Goal: Task Accomplishment & Management: Use online tool/utility

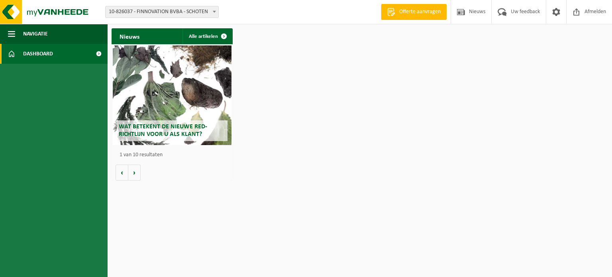
click at [191, 12] on span "10-826037 - FINNOVATION BVBA - SCHOTEN" at bounding box center [162, 11] width 113 height 11
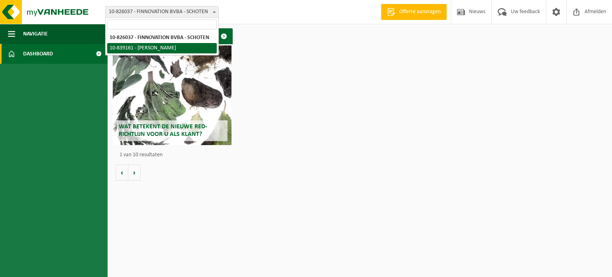
select select "91856"
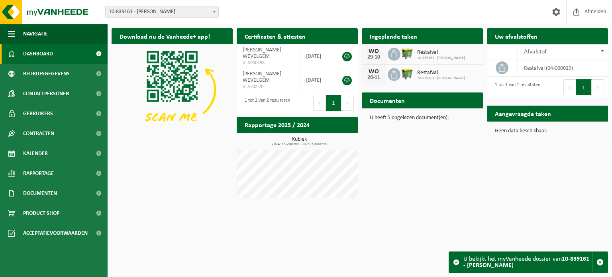
click at [430, 114] on span "Bekijk uw documenten" at bounding box center [444, 116] width 50 height 5
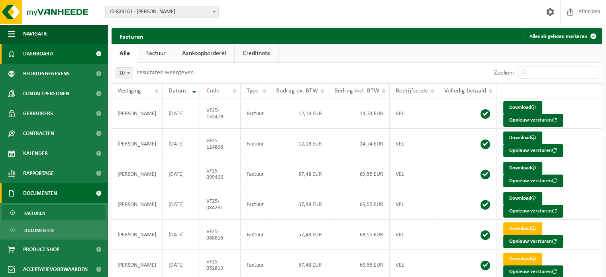
click at [47, 56] on span "Dashboard" at bounding box center [38, 54] width 30 height 20
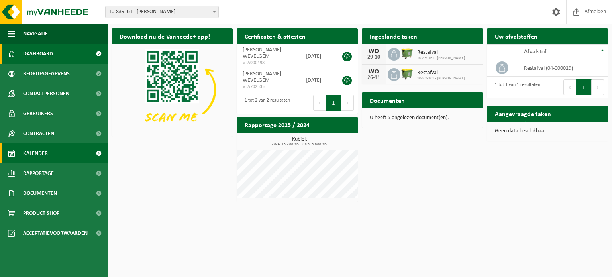
click at [48, 162] on link "Kalender" at bounding box center [54, 154] width 108 height 20
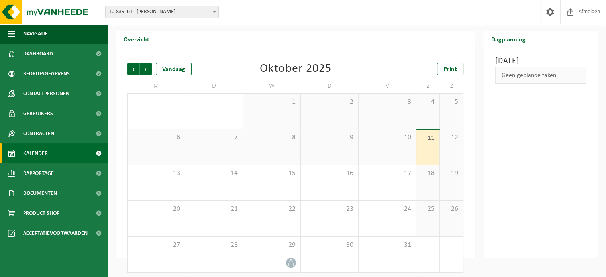
scroll to position [18, 0]
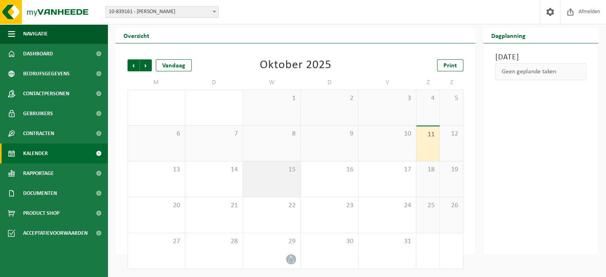
click at [279, 178] on div "15" at bounding box center [271, 178] width 57 height 35
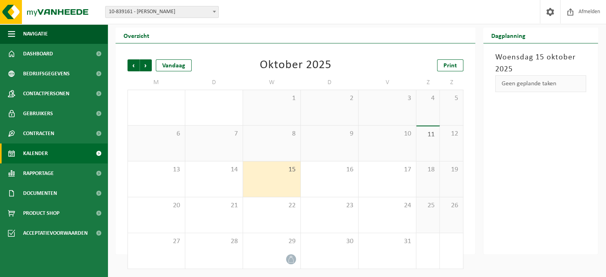
click at [517, 85] on div "Geen geplande taken" at bounding box center [541, 83] width 91 height 17
click at [60, 56] on link "Dashboard" at bounding box center [54, 54] width 108 height 20
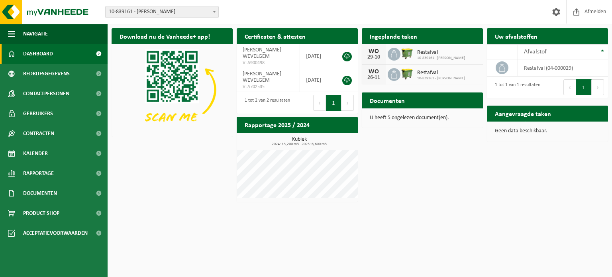
click at [428, 38] on div "Ingeplande taken Bekijk uw kalender" at bounding box center [422, 36] width 121 height 16
click at [52, 73] on span "Bedrijfsgegevens" at bounding box center [46, 74] width 47 height 20
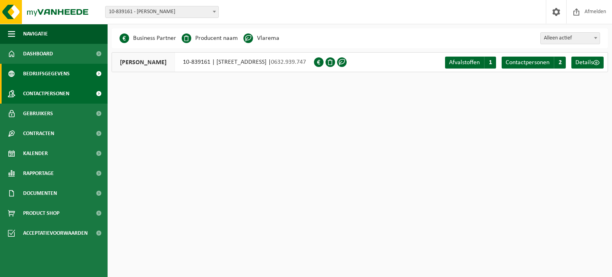
click at [50, 92] on span "Contactpersonen" at bounding box center [46, 94] width 46 height 20
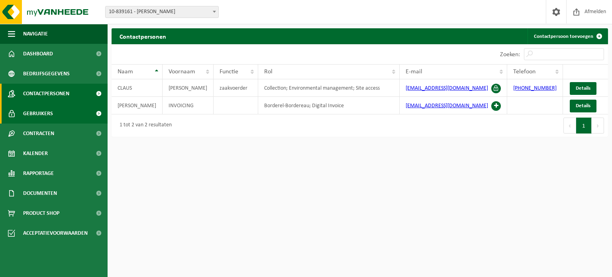
click at [48, 116] on span "Gebruikers" at bounding box center [38, 114] width 30 height 20
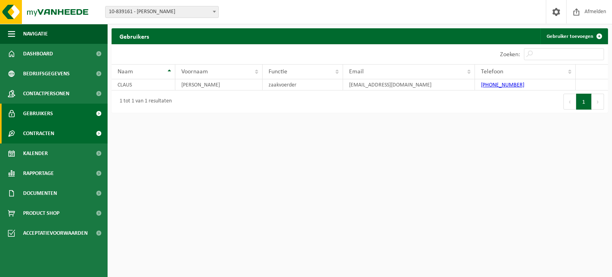
click at [46, 134] on span "Contracten" at bounding box center [38, 134] width 31 height 20
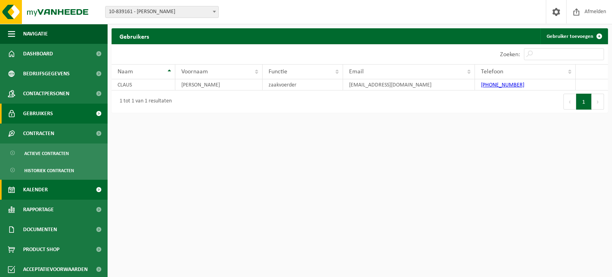
click at [44, 189] on span "Kalender" at bounding box center [35, 190] width 25 height 20
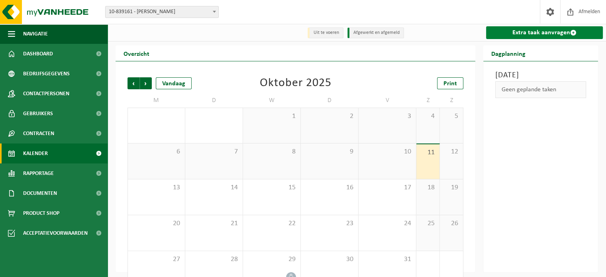
click at [526, 33] on link "Extra taak aanvragen" at bounding box center [544, 32] width 117 height 13
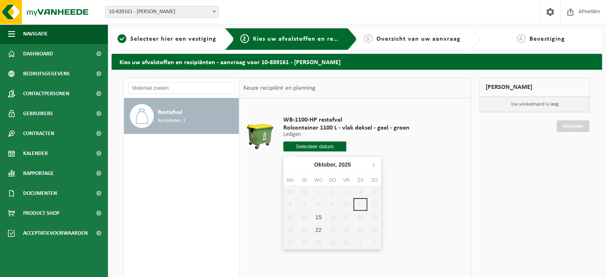
click at [297, 148] on input "text" at bounding box center [314, 147] width 63 height 10
click at [319, 219] on div "15" at bounding box center [319, 217] width 14 height 13
type input "Van 2025-10-15"
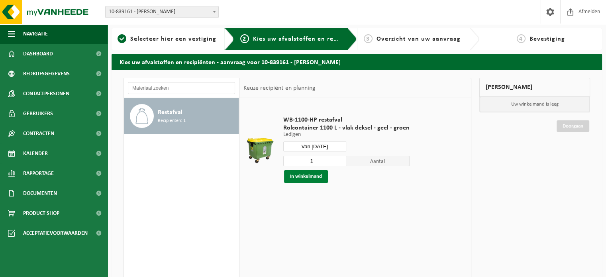
click at [321, 177] on button "In winkelmand" at bounding box center [306, 176] width 44 height 13
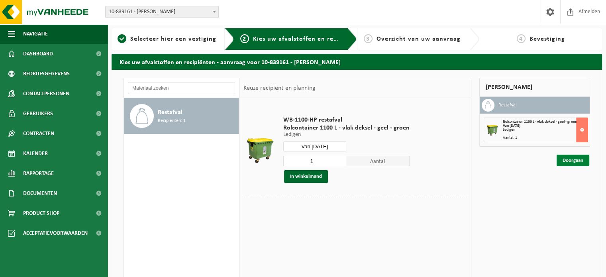
click at [574, 157] on link "Doorgaan" at bounding box center [573, 161] width 33 height 12
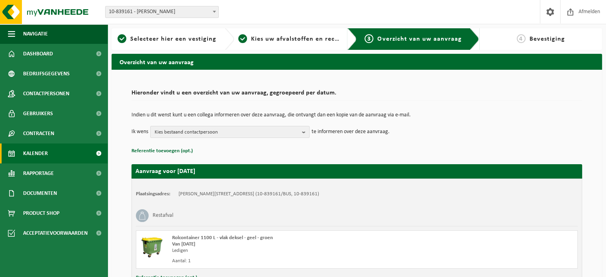
click at [41, 156] on span "Kalender" at bounding box center [35, 154] width 25 height 20
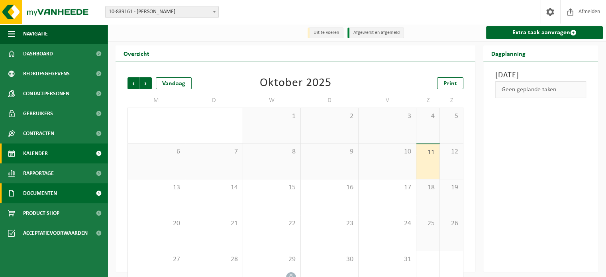
click at [49, 193] on span "Documenten" at bounding box center [40, 193] width 34 height 20
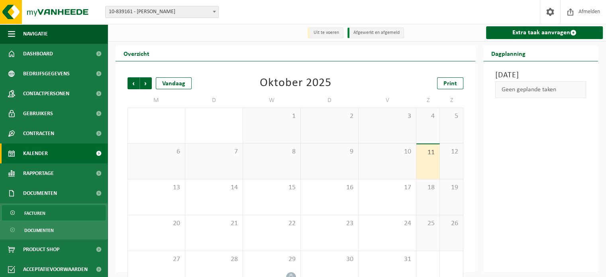
click at [40, 217] on span "Facturen" at bounding box center [34, 213] width 21 height 15
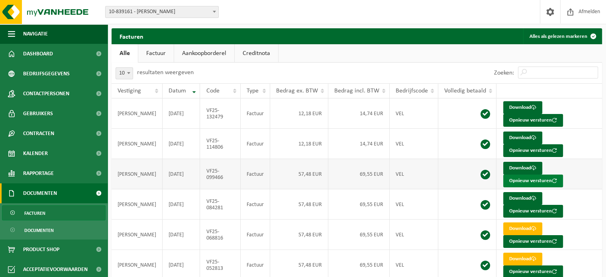
click at [510, 181] on button "Opnieuw versturen" at bounding box center [534, 181] width 60 height 13
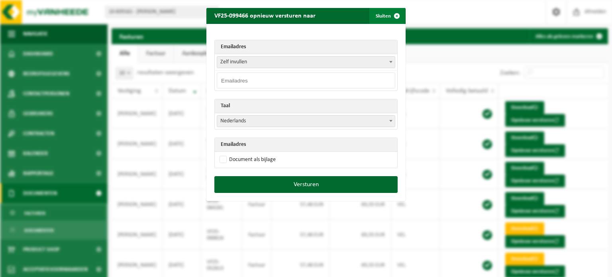
click at [381, 14] on button "Sluiten" at bounding box center [387, 16] width 35 height 16
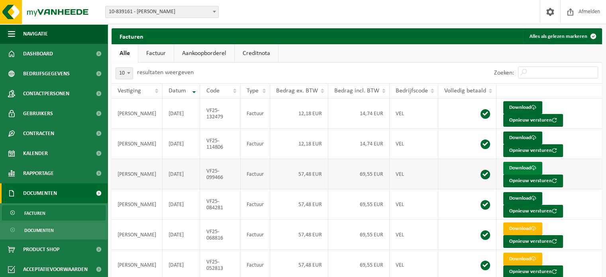
click at [508, 165] on link "Download" at bounding box center [523, 168] width 39 height 13
click at [520, 196] on link "Download" at bounding box center [523, 198] width 39 height 13
click at [516, 137] on link "Download" at bounding box center [523, 138] width 39 height 13
